Goal: Task Accomplishment & Management: Use online tool/utility

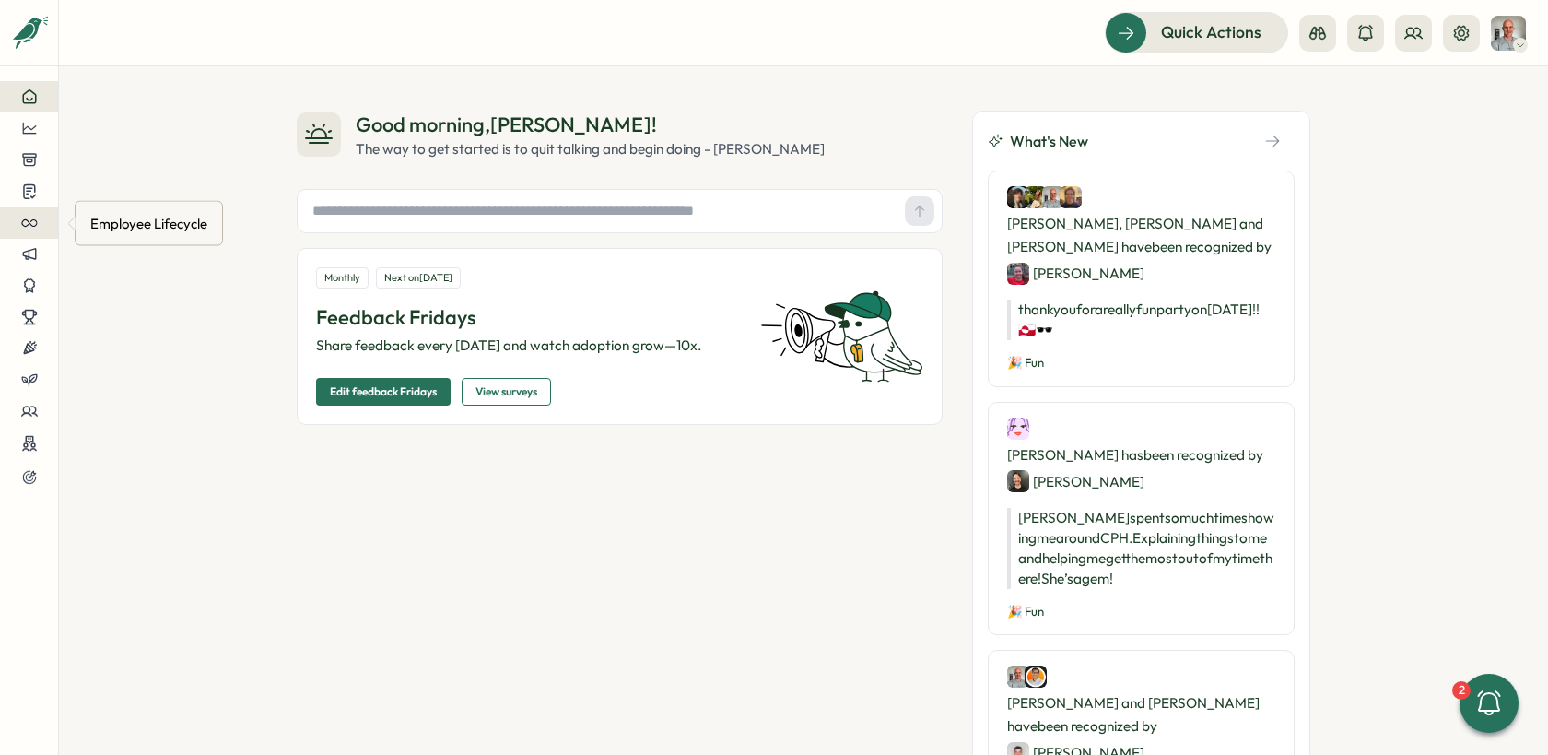
click at [35, 223] on icon at bounding box center [29, 223] width 17 height 17
click at [96, 222] on icon at bounding box center [96, 223] width 13 height 13
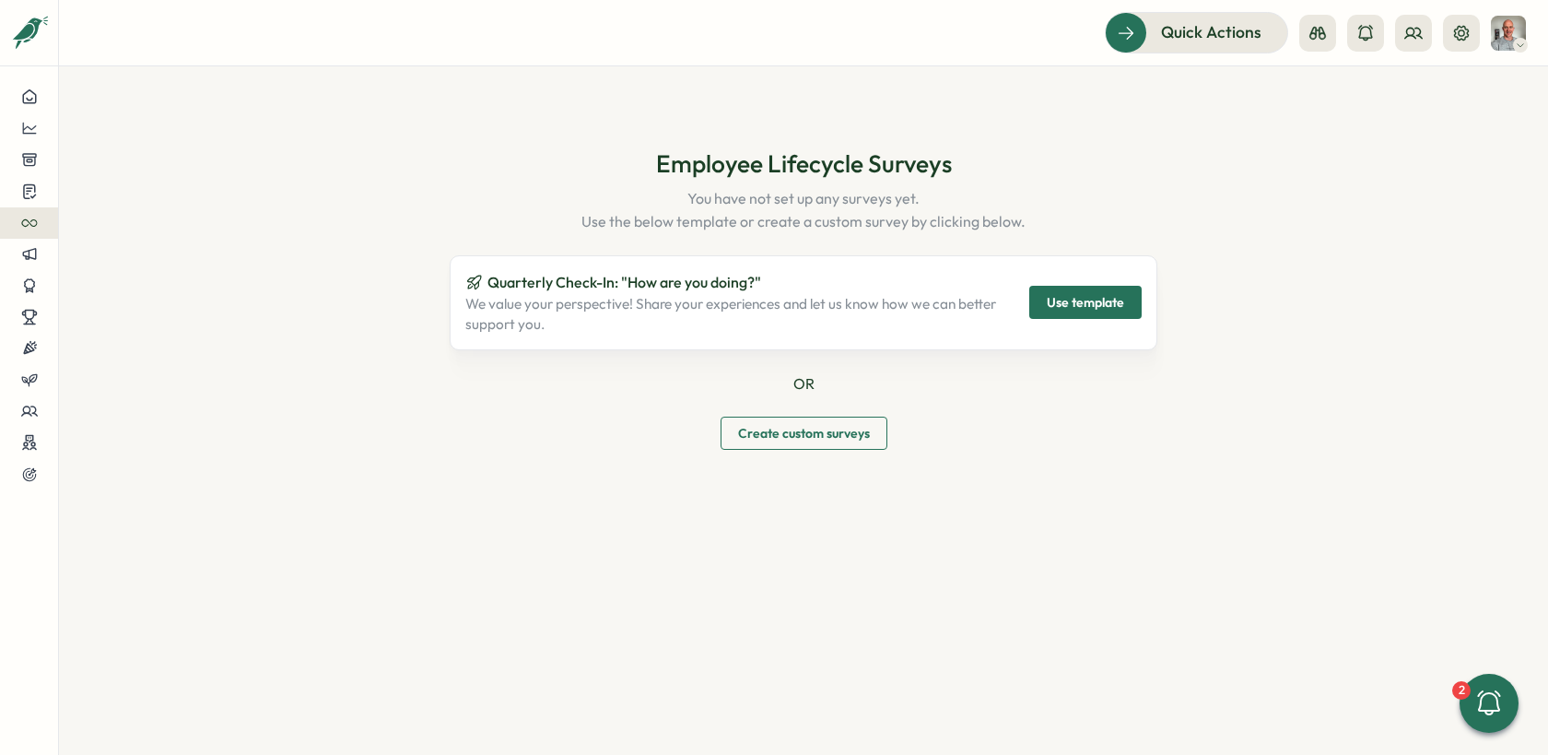
click at [1059, 297] on span "Use template" at bounding box center [1085, 302] width 77 height 31
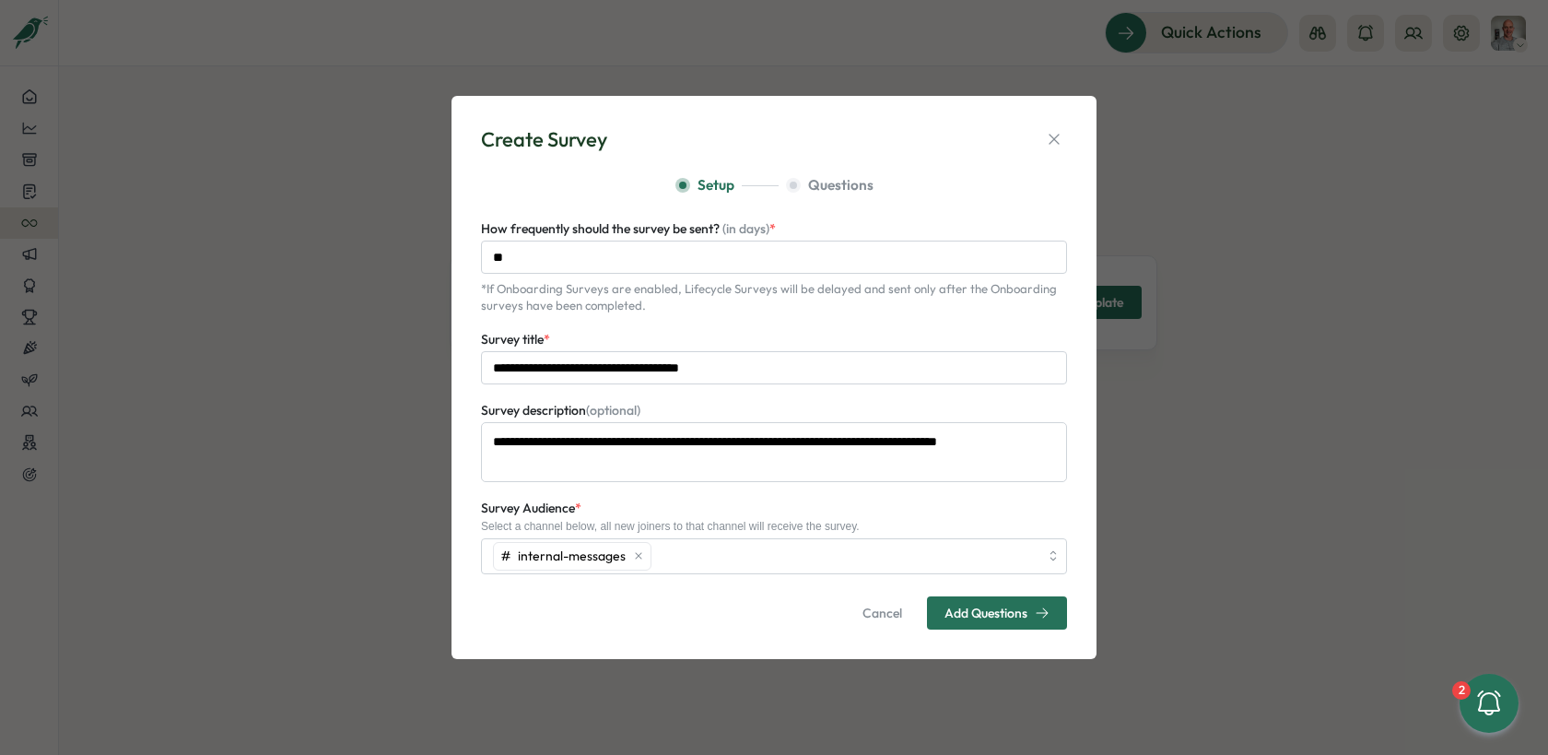
click at [964, 606] on span "Add Questions" at bounding box center [986, 612] width 83 height 13
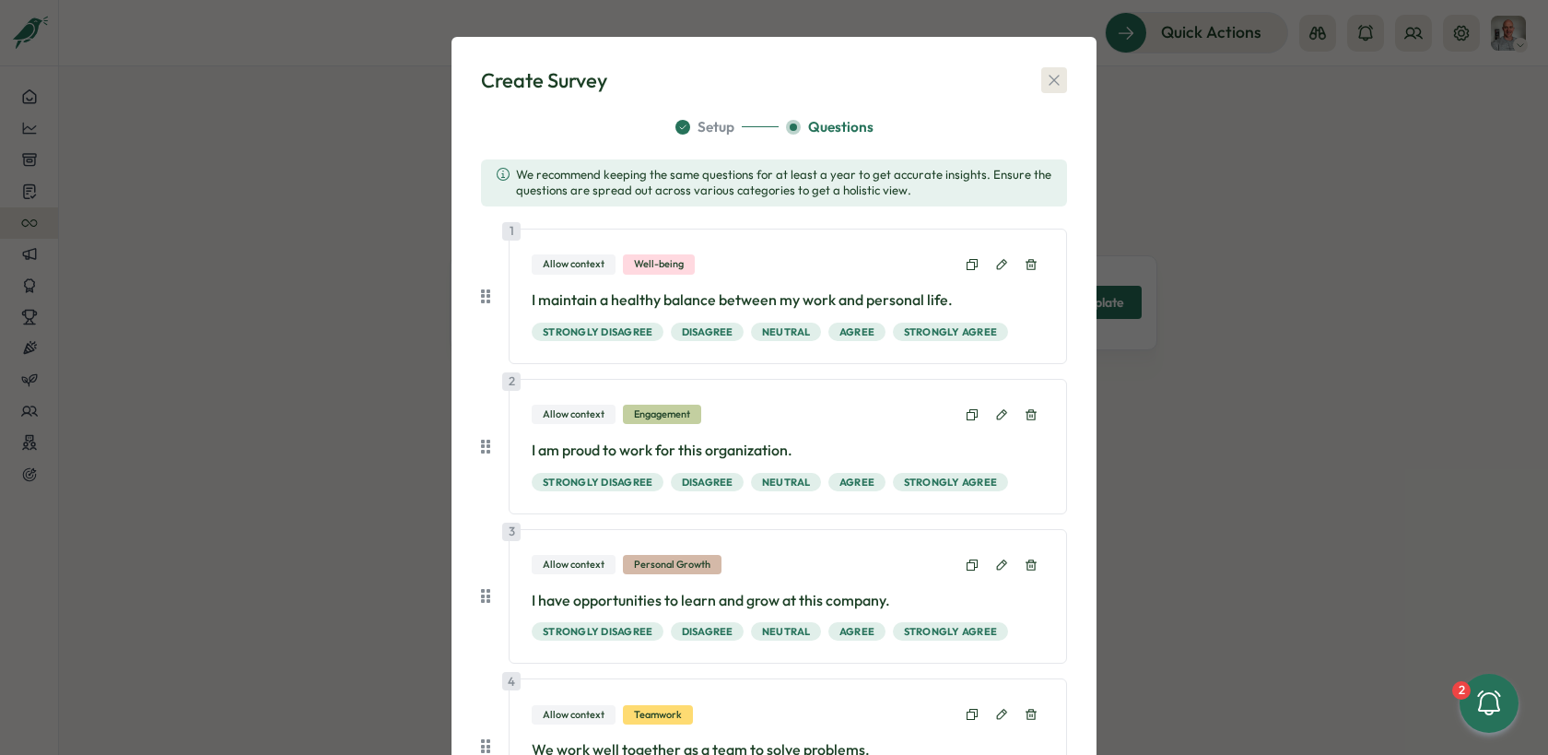
click at [1045, 85] on icon "button" at bounding box center [1054, 80] width 18 height 18
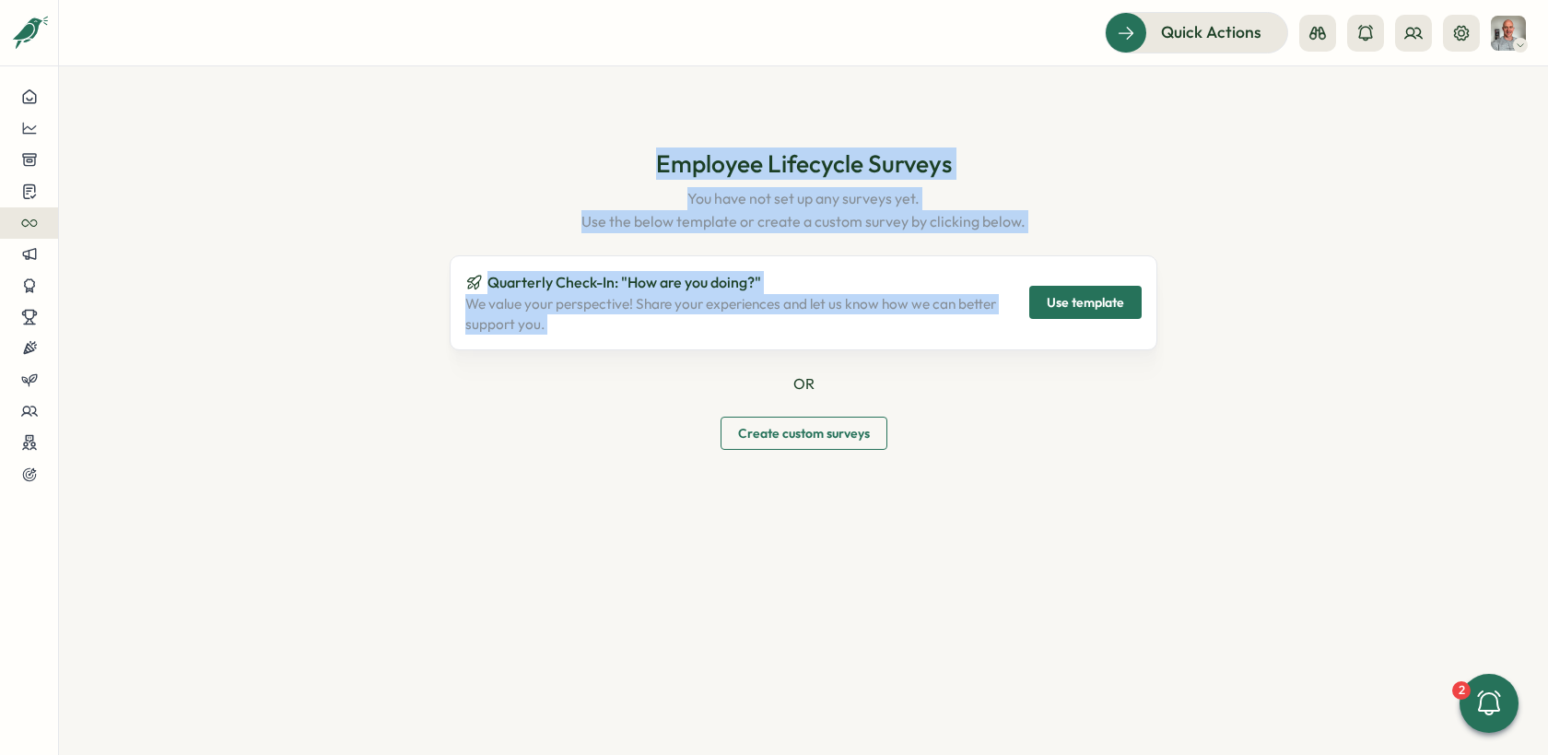
drag, startPoint x: 659, startPoint y: 168, endPoint x: 1065, endPoint y: 218, distance: 409.6
click at [1065, 218] on div "Employee Lifecycle Surveys You have not set up any surveys yet. Use the below t…" at bounding box center [804, 299] width 1014 height 376
